Goal: Find specific page/section: Find specific page/section

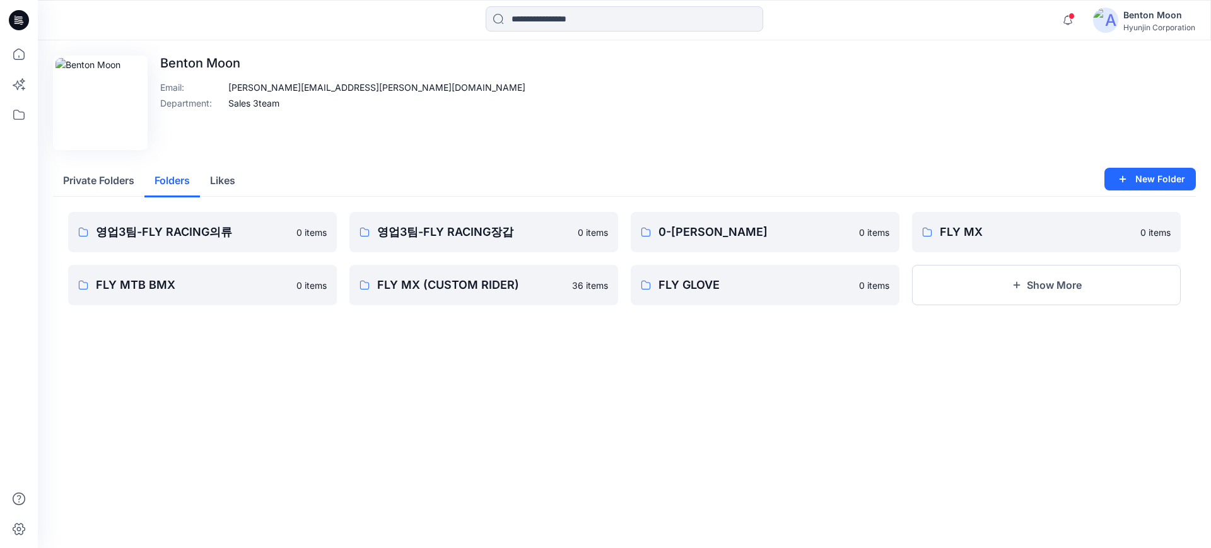
click at [163, 188] on button "Folders" at bounding box center [172, 181] width 56 height 32
click at [1023, 234] on p "FLY MX" at bounding box center [1045, 232] width 211 height 18
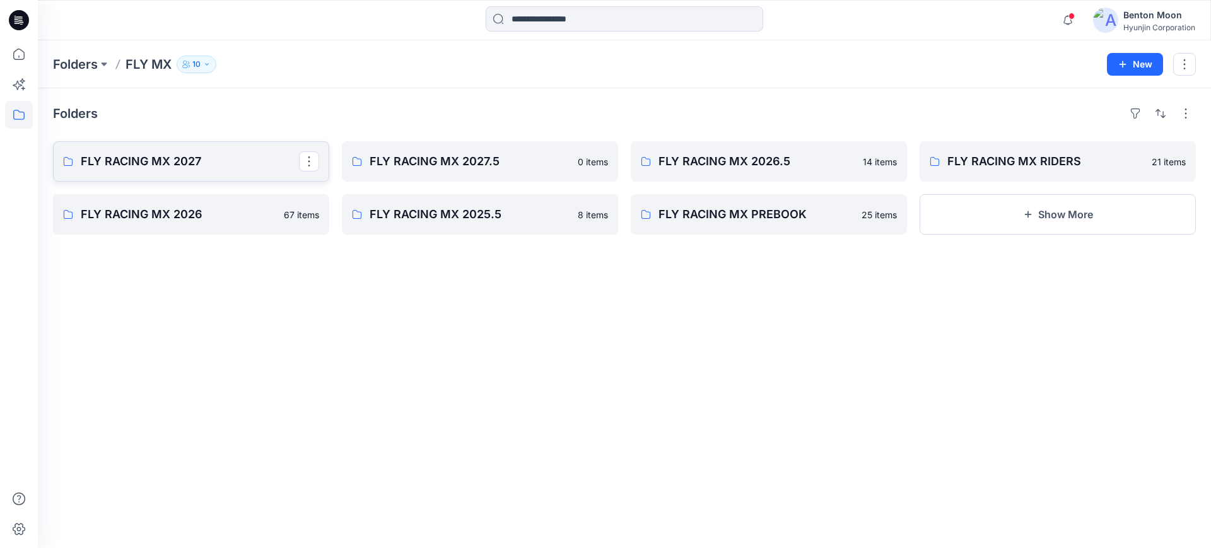
click at [242, 171] on link "FLY RACING MX 2027" at bounding box center [191, 161] width 276 height 40
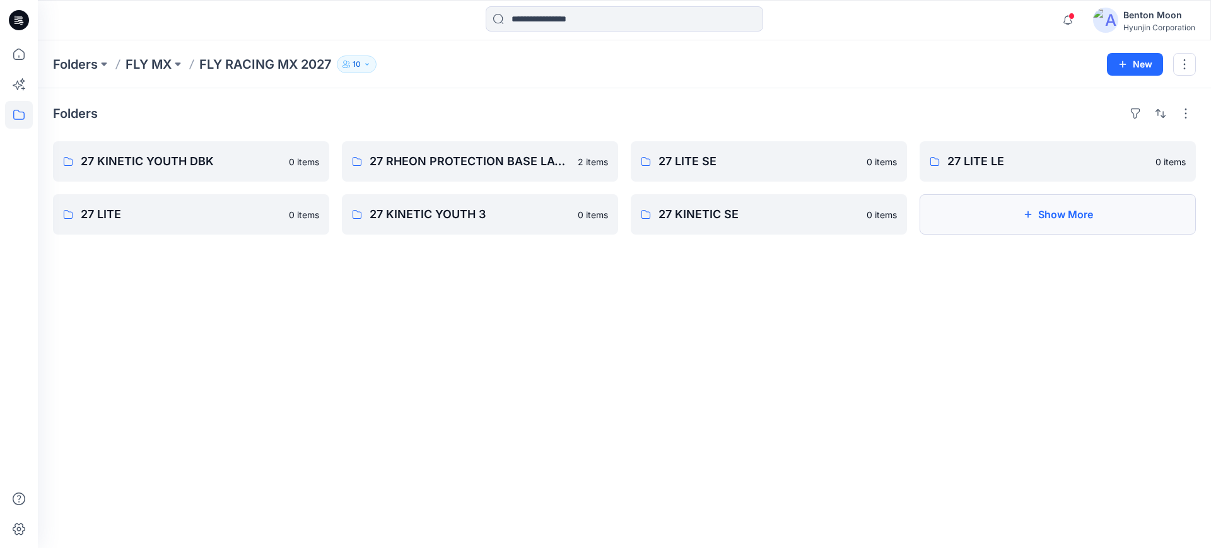
click at [1031, 208] on button "Show More" at bounding box center [1058, 214] width 276 height 40
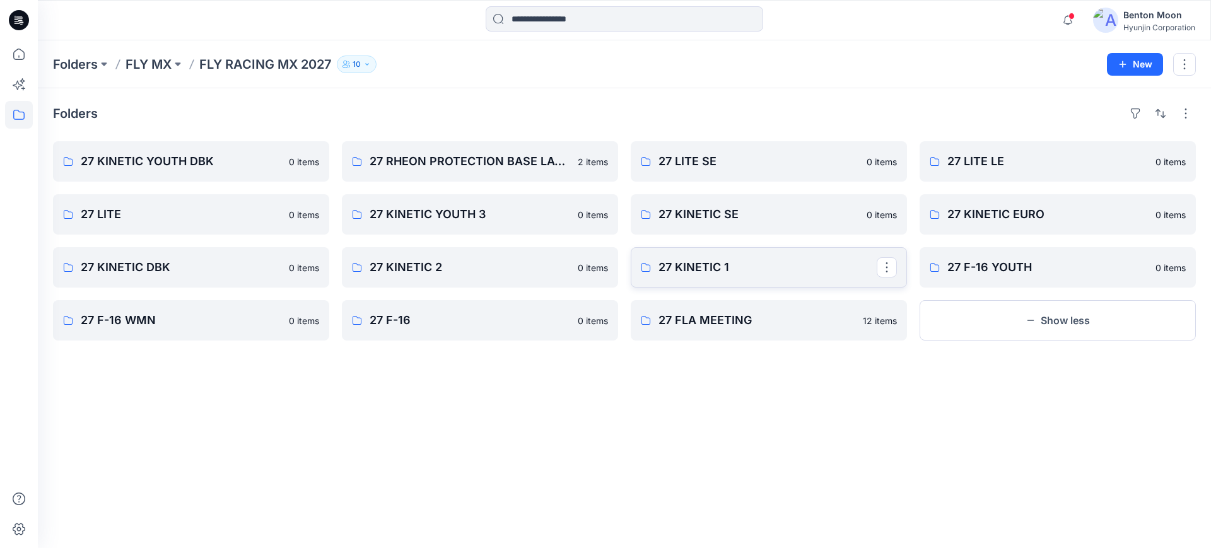
click at [694, 269] on p "27 KINETIC 1" at bounding box center [768, 268] width 218 height 18
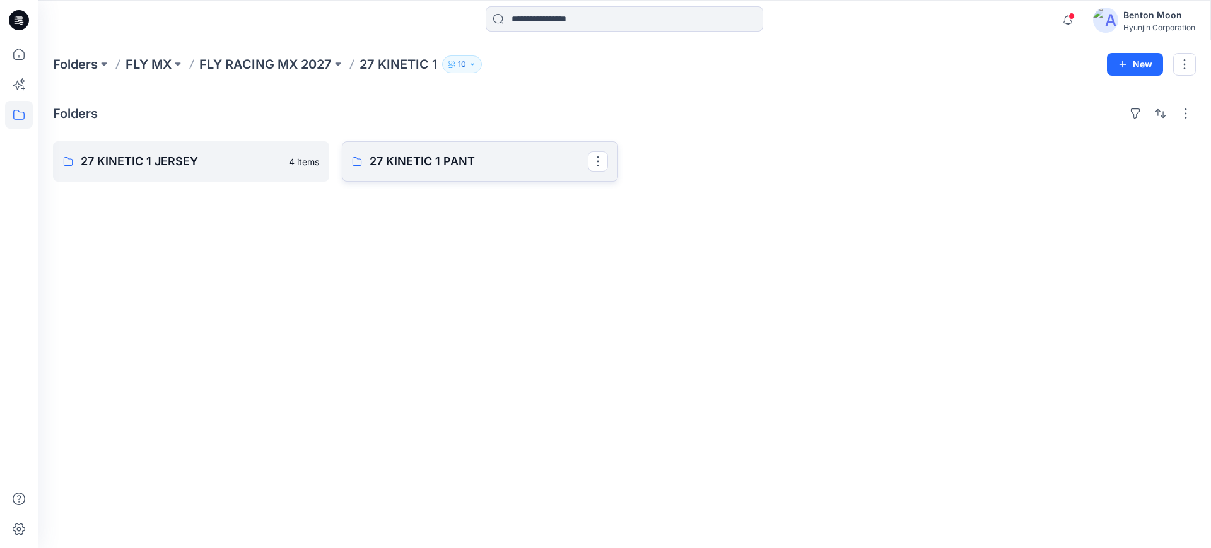
click at [480, 164] on p "27 KINETIC 1 PANT" at bounding box center [479, 162] width 218 height 18
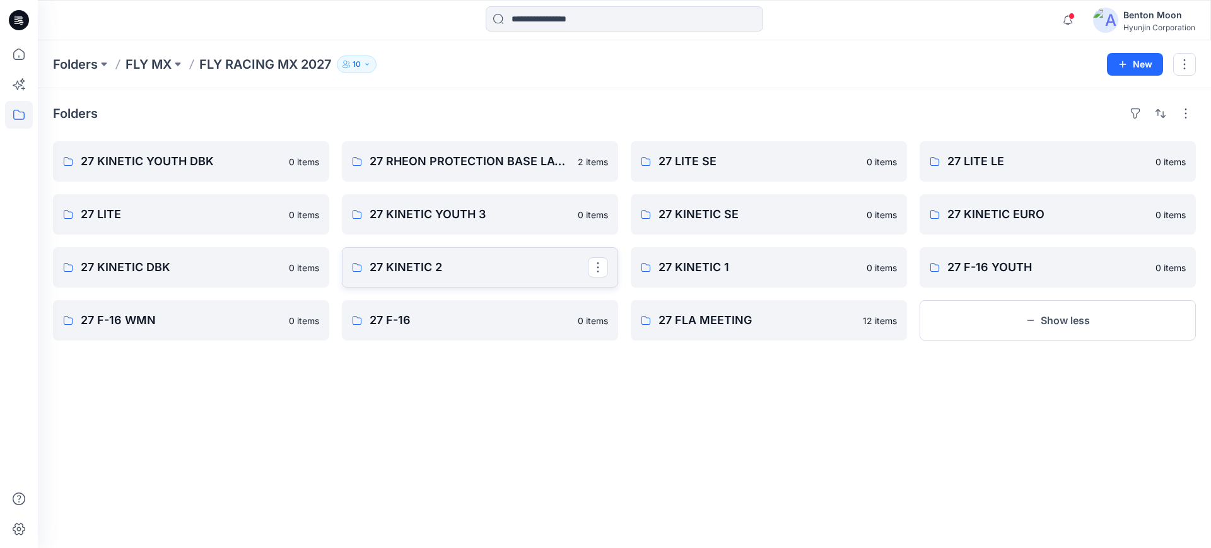
click at [364, 267] on link "27 KINETIC 2" at bounding box center [480, 267] width 276 height 40
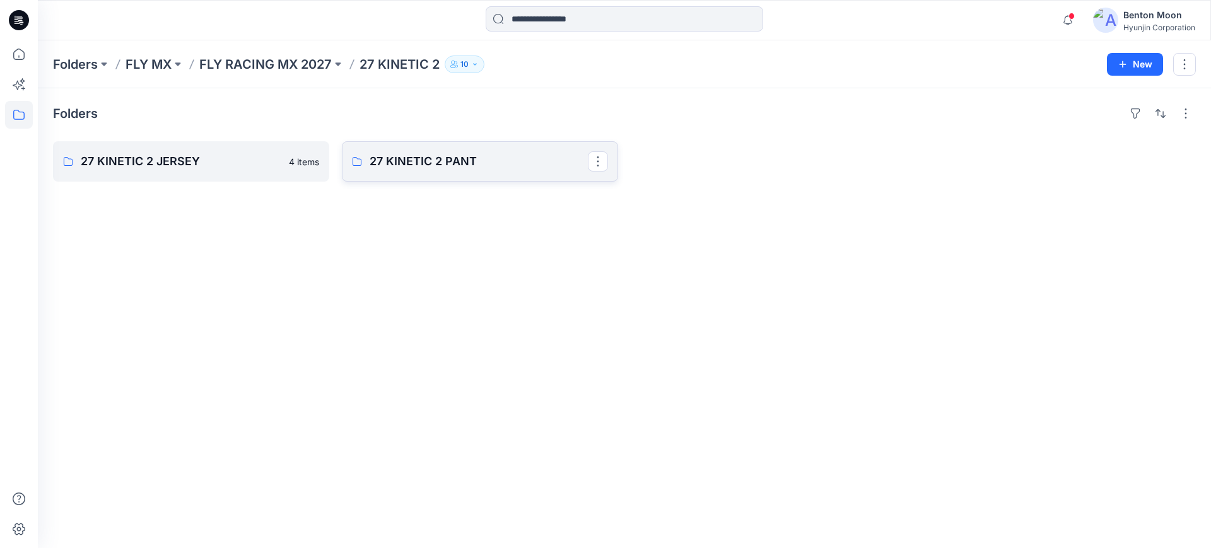
click at [463, 173] on link "27 KINETIC 2 PANT" at bounding box center [480, 161] width 276 height 40
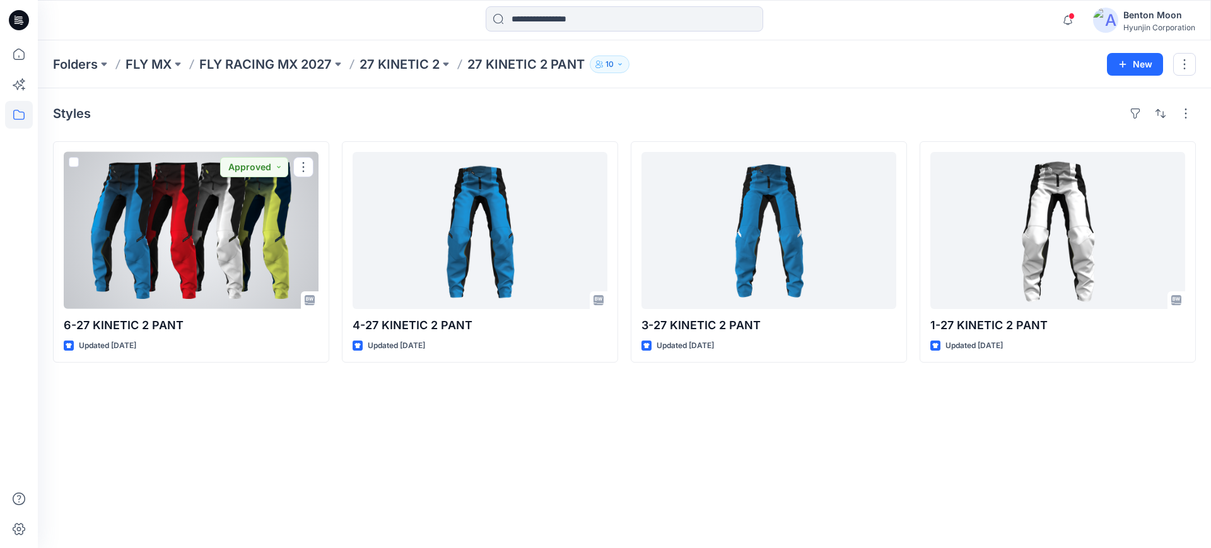
click at [235, 249] on div at bounding box center [191, 230] width 255 height 157
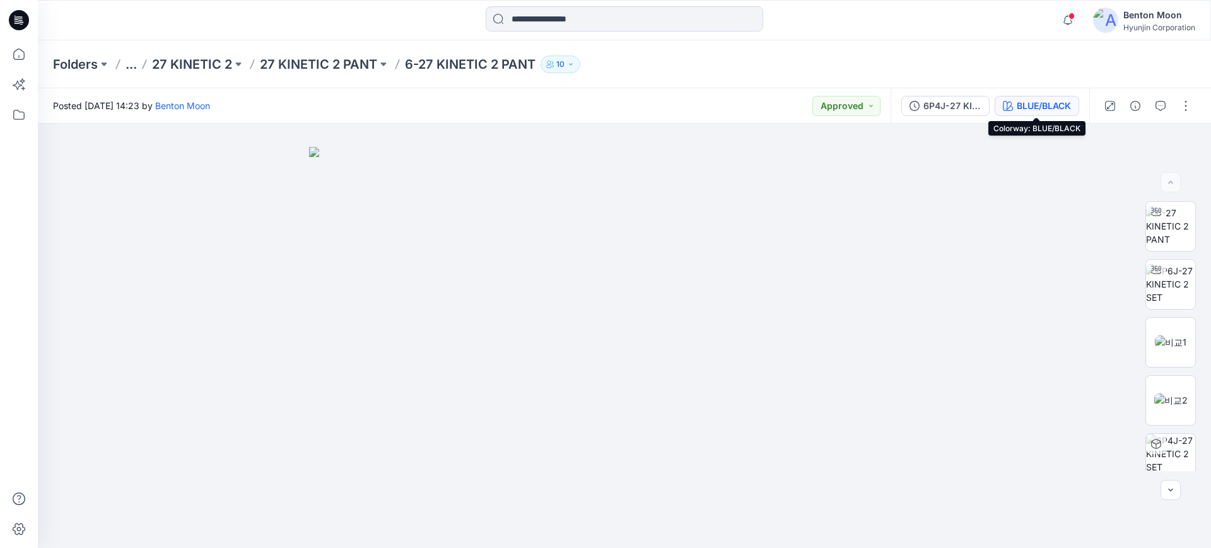
click at [1050, 112] on button "BLUE/BLACK" at bounding box center [1037, 106] width 85 height 20
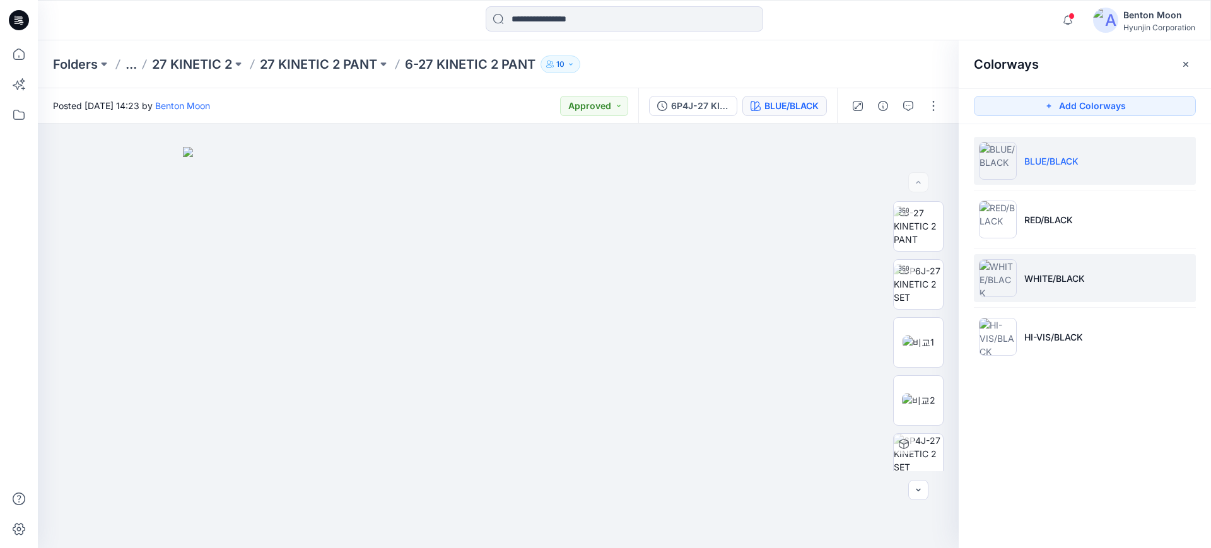
click at [1057, 275] on p "WHITE/BLACK" at bounding box center [1054, 278] width 61 height 13
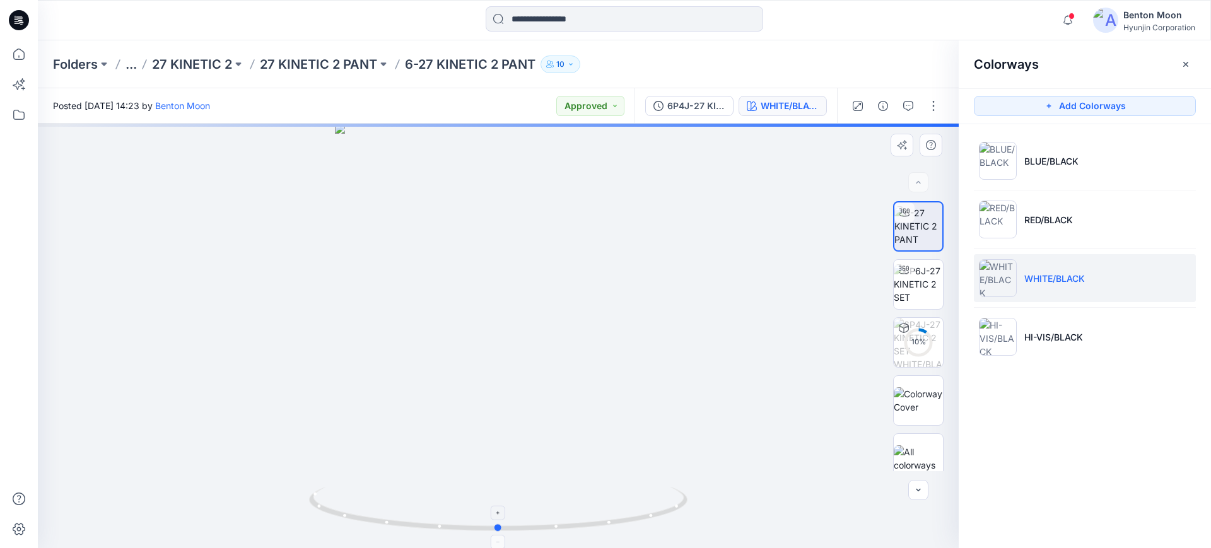
click at [608, 486] on icon at bounding box center [500, 510] width 382 height 47
click at [667, 486] on icon at bounding box center [500, 510] width 382 height 47
drag, startPoint x: 667, startPoint y: 515, endPoint x: 586, endPoint y: 522, distance: 81.7
click at [586, 486] on icon at bounding box center [500, 510] width 382 height 47
